Goal: Task Accomplishment & Management: Complete application form

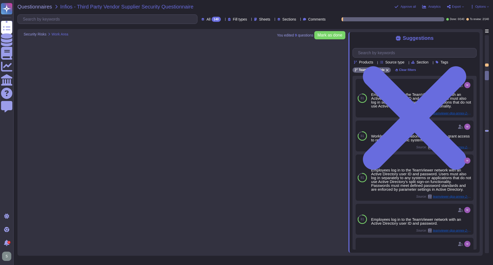
scroll to position [976, 0]
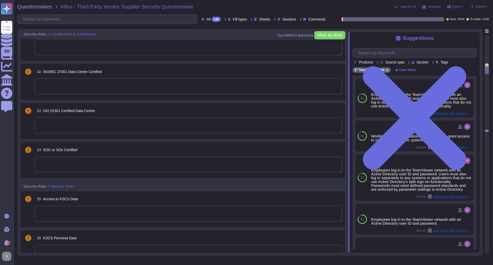
type textarea "Others Coverage"
type textarea "None"
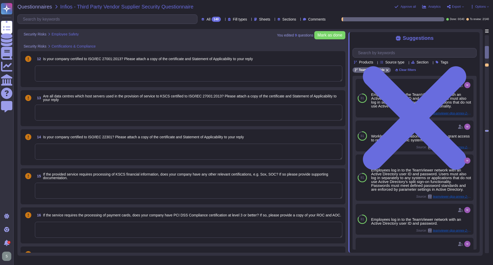
type textarea "No"
type textarea "Not applicable"
type textarea "No"
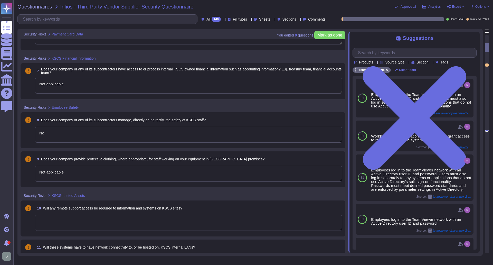
type textarea "No, we do not store or process payment card information."
type textarea "Not applicable"
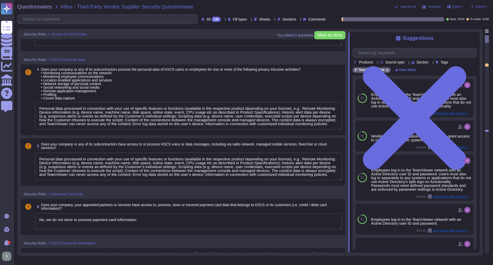
type textarea "Personal data processed in connection with your use of specific features or fun…"
type textarea "No"
type textarea "Personal data processed in connection with your use of specific features or fun…"
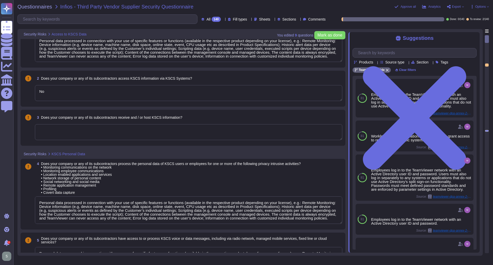
scroll to position [0, 0]
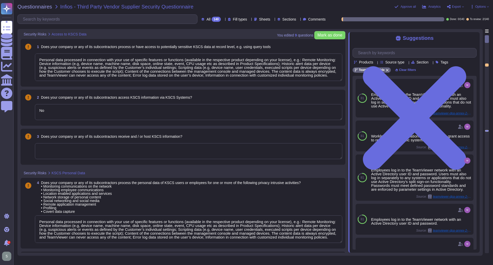
click at [83, 117] on textarea "No" at bounding box center [188, 112] width 307 height 16
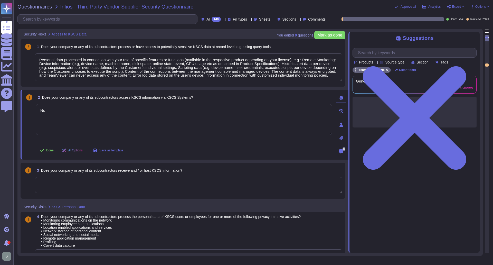
click at [155, 185] on textarea at bounding box center [188, 185] width 307 height 16
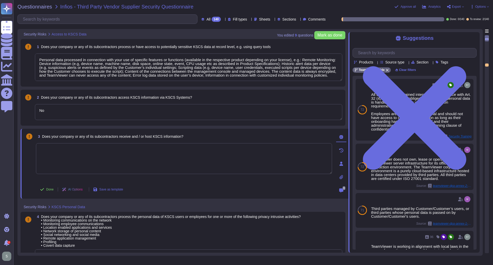
click at [77, 110] on textarea "No" at bounding box center [188, 112] width 307 height 16
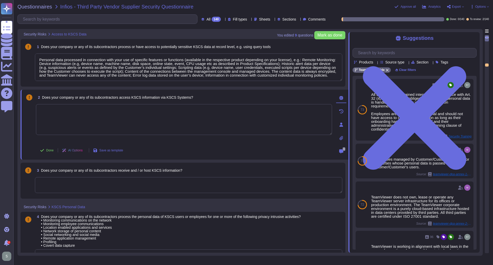
click at [211, 101] on div "2 Does your company or any of its subcontractors access KSCS information via KS…" at bounding box center [184, 97] width 296 height 9
click at [244, 119] on textarea at bounding box center [184, 126] width 296 height 31
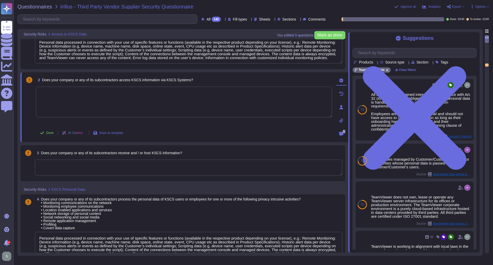
type textarea "Not applicable"
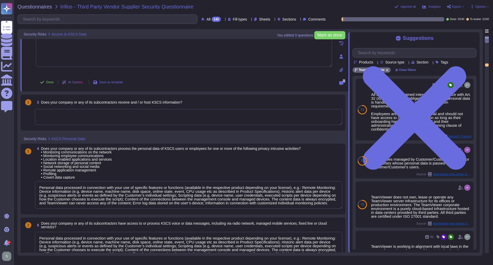
type textarea "No"
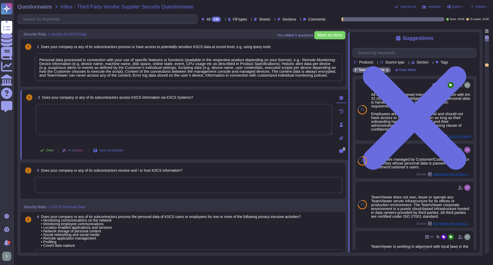
click at [53, 115] on textarea at bounding box center [184, 119] width 296 height 31
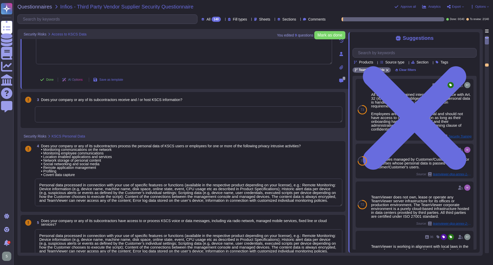
scroll to position [103, 0]
type textarea "Not applicable"
type textarea "No"
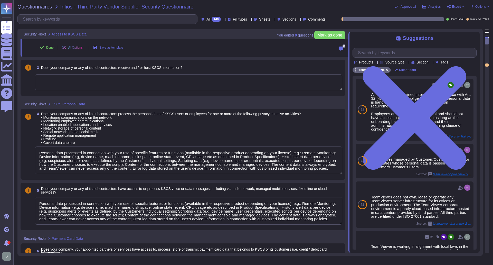
scroll to position [1, 0]
type textarea "Not applicable"
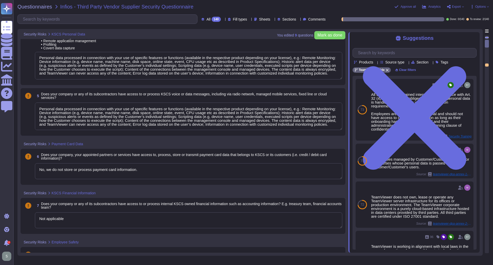
type textarea "No"
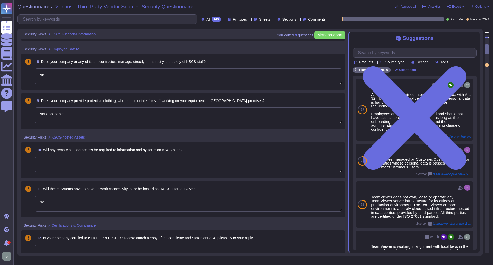
scroll to position [360, 0]
type textarea "Not applicable"
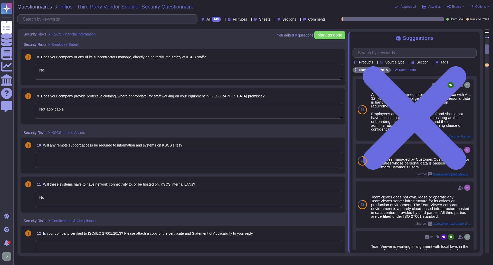
scroll to position [385, 0]
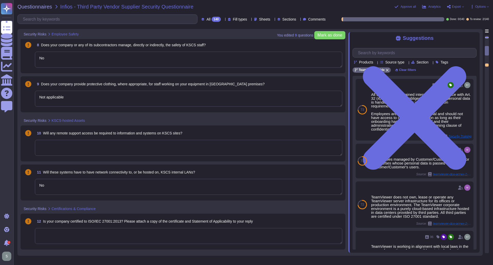
click at [60, 147] on textarea at bounding box center [188, 148] width 307 height 16
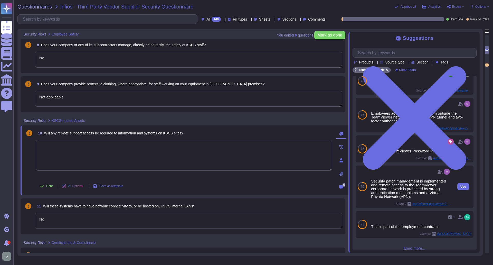
scroll to position [0, 0]
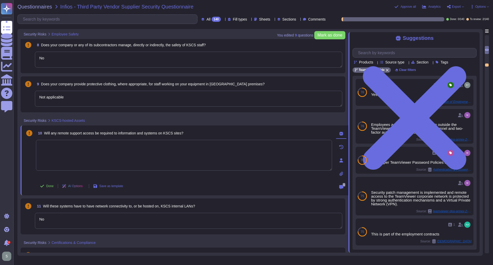
click at [132, 146] on textarea at bounding box center [184, 155] width 296 height 31
